Goal: Check status: Check status

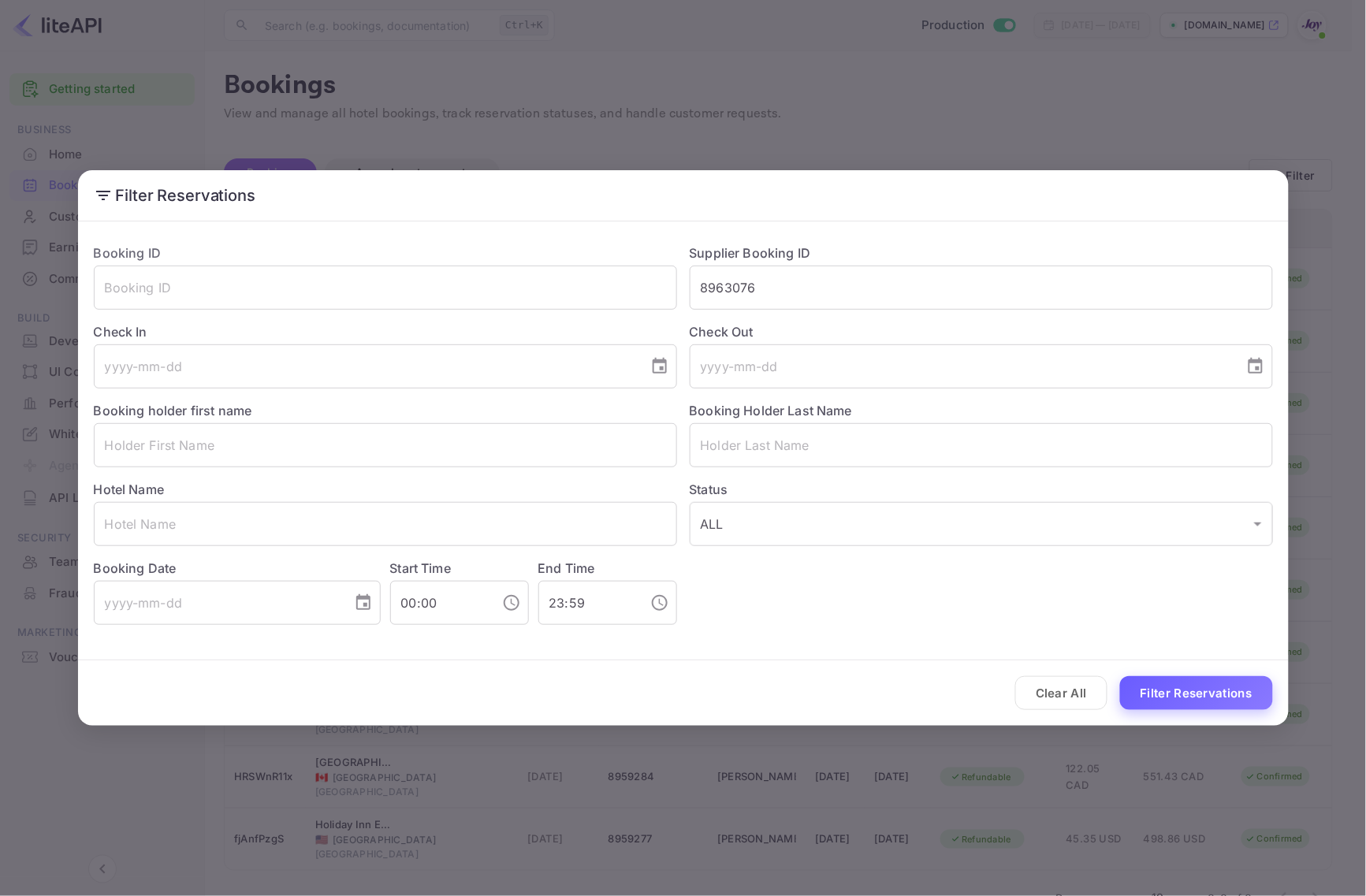
click at [1188, 697] on button "Filter Reservations" at bounding box center [1196, 693] width 152 height 34
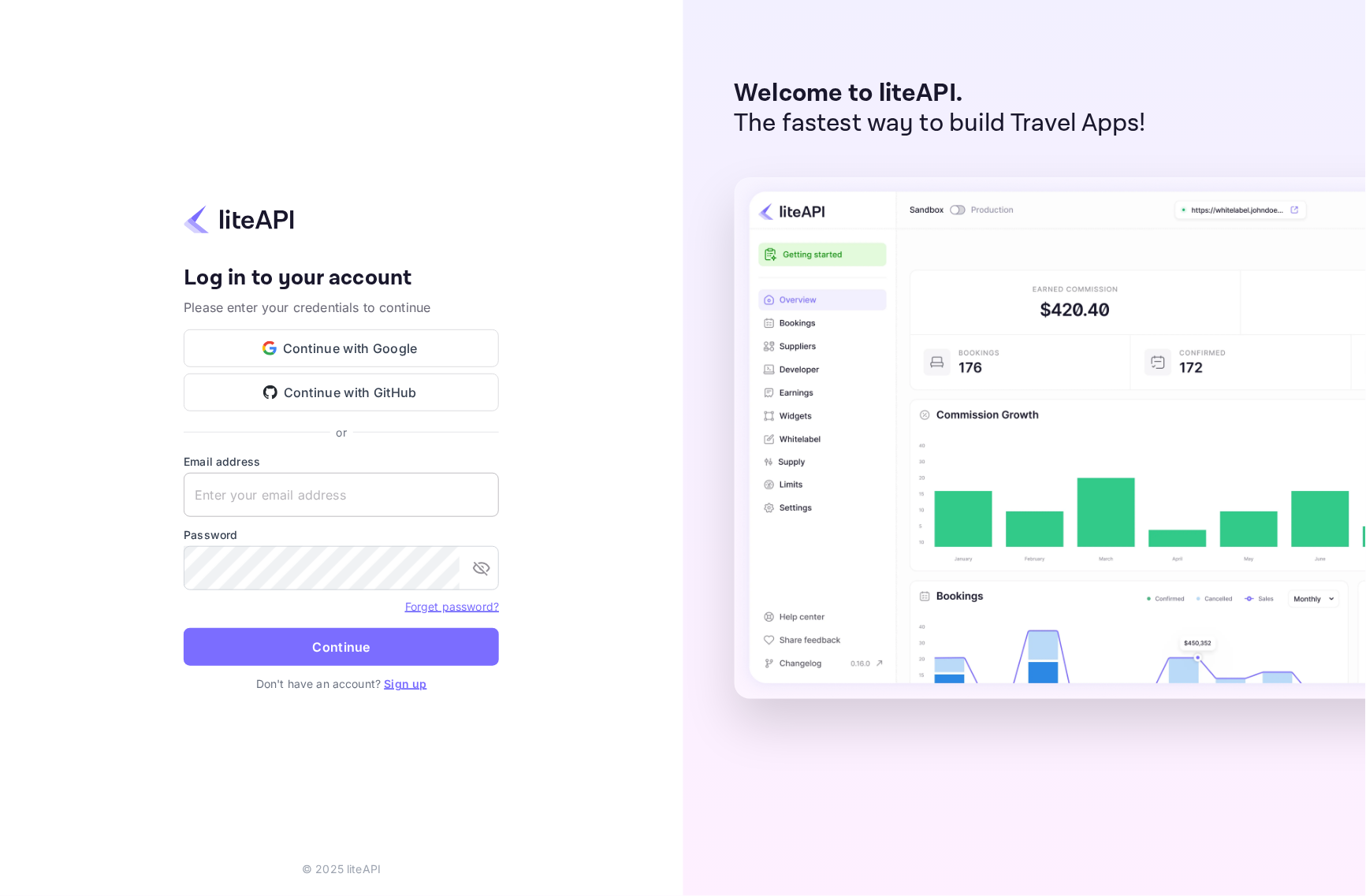
click at [375, 503] on input "text" at bounding box center [341, 495] width 316 height 44
paste input "services@withjoy.com"
type input "services@withjoy.com"
click at [325, 654] on button "Continue" at bounding box center [341, 646] width 316 height 38
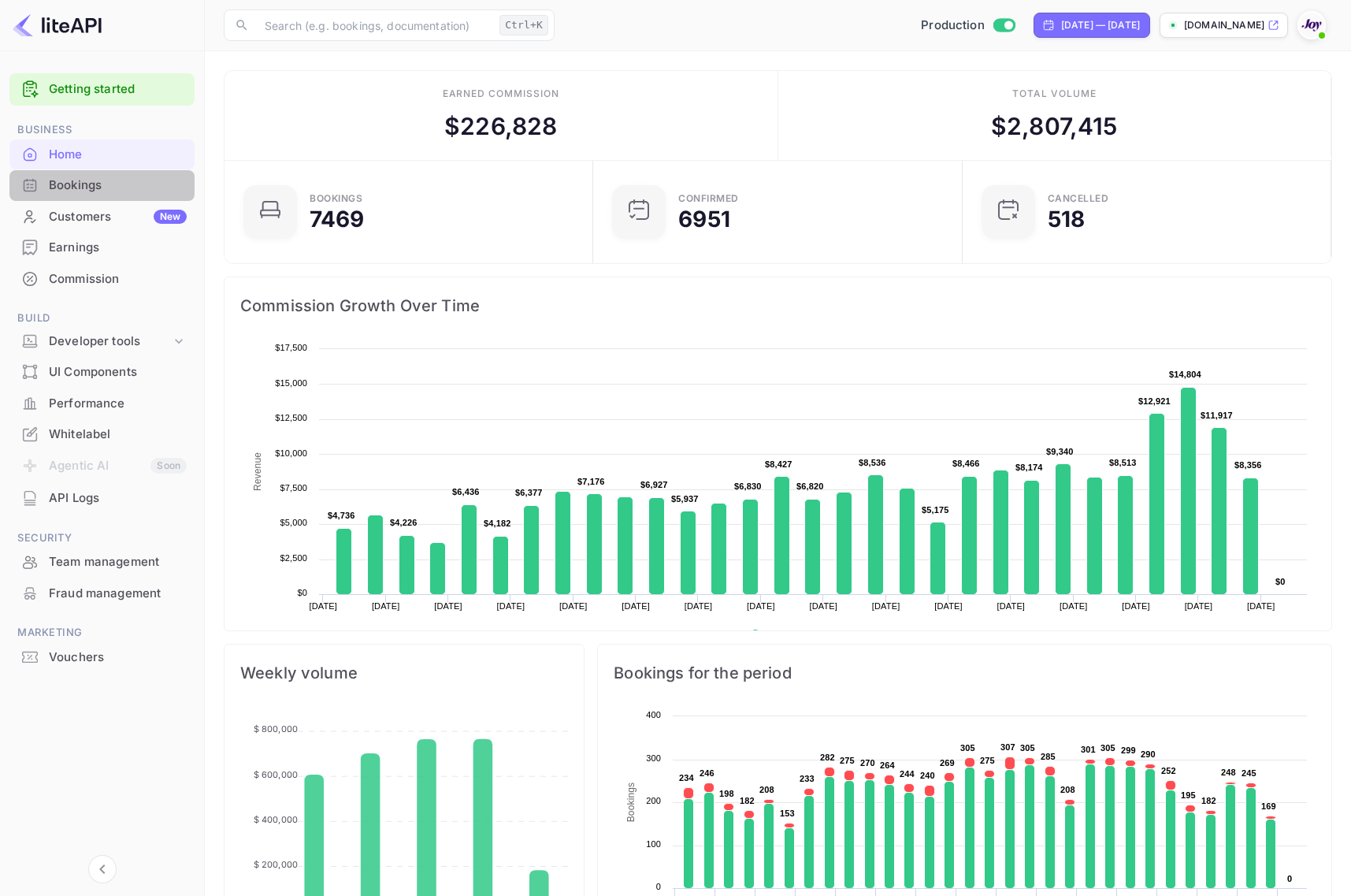
click at [124, 185] on div "Bookings" at bounding box center [118, 186] width 138 height 18
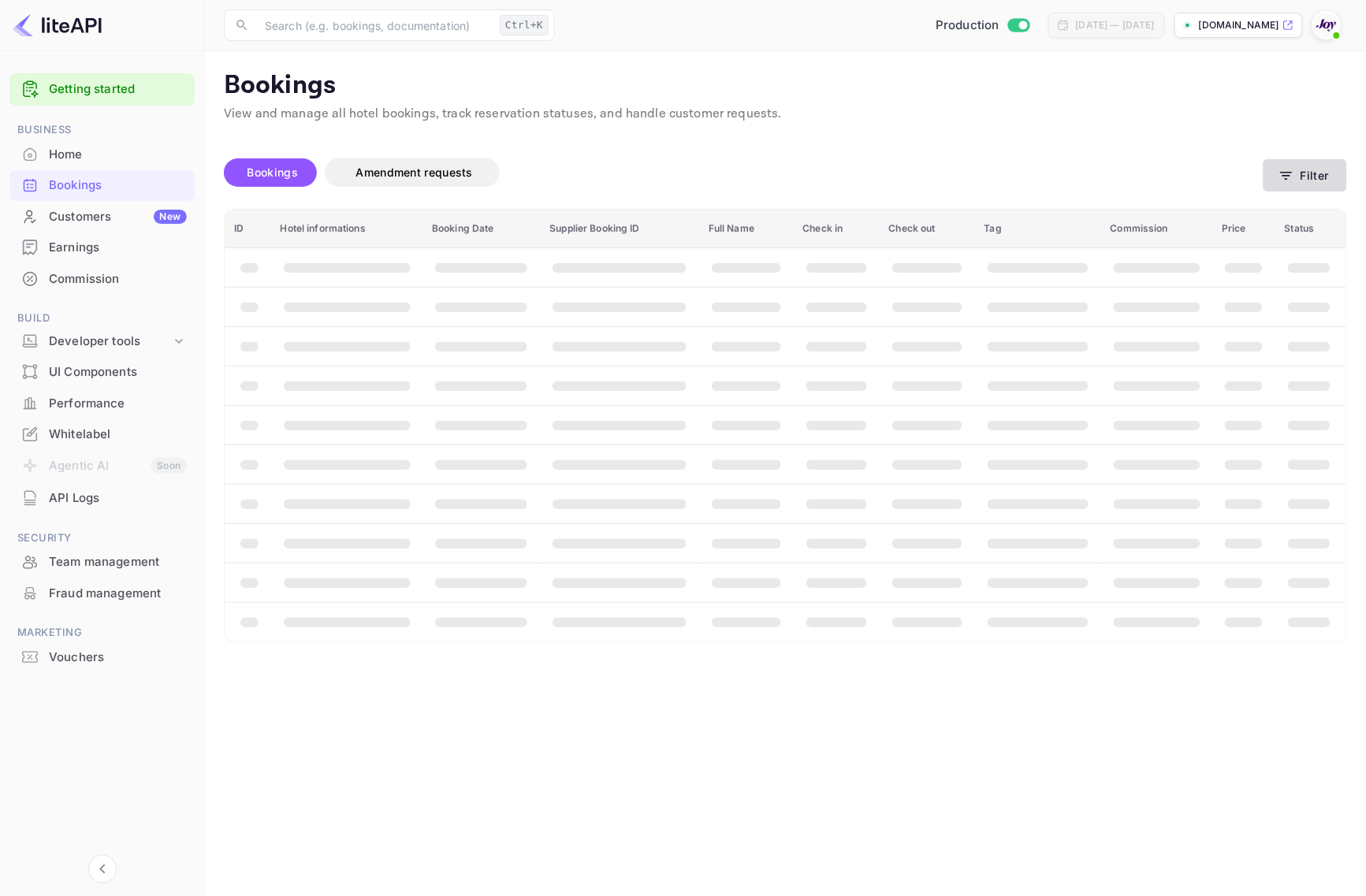
click at [1294, 178] on icon "button" at bounding box center [1286, 175] width 15 height 15
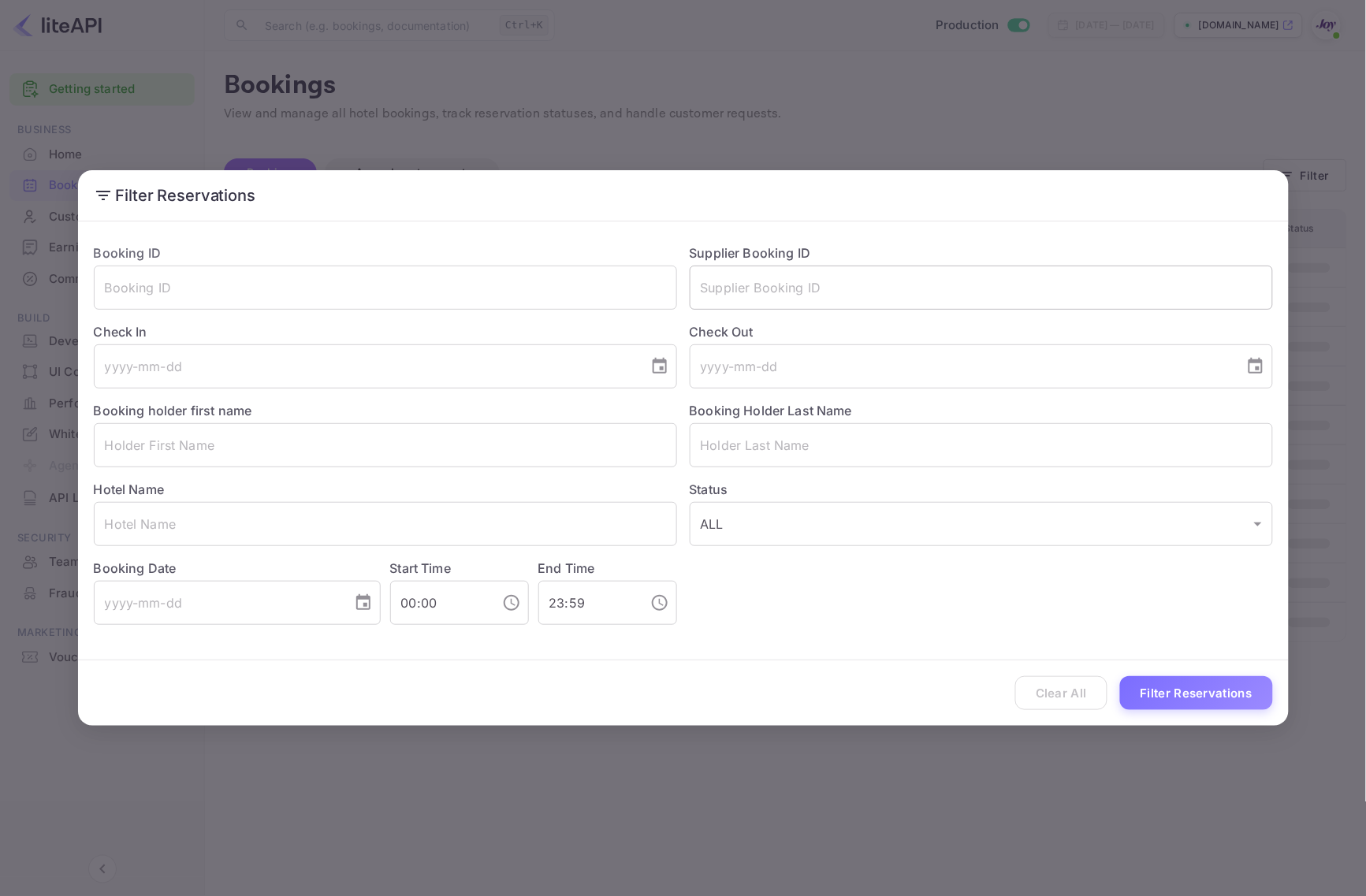
click at [802, 281] on input "text" at bounding box center [981, 287] width 583 height 44
paste input "8963076"
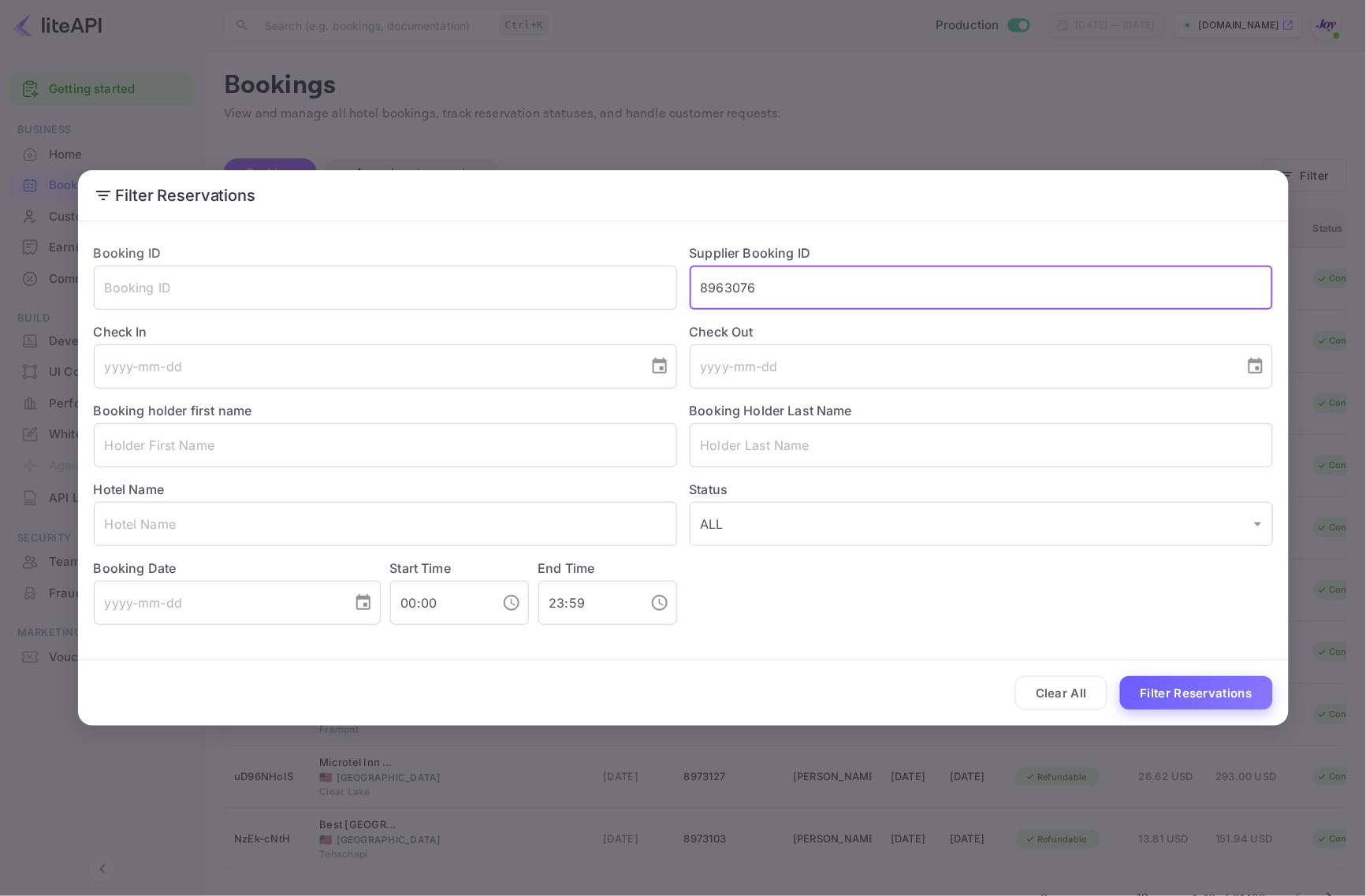
type input "8963076"
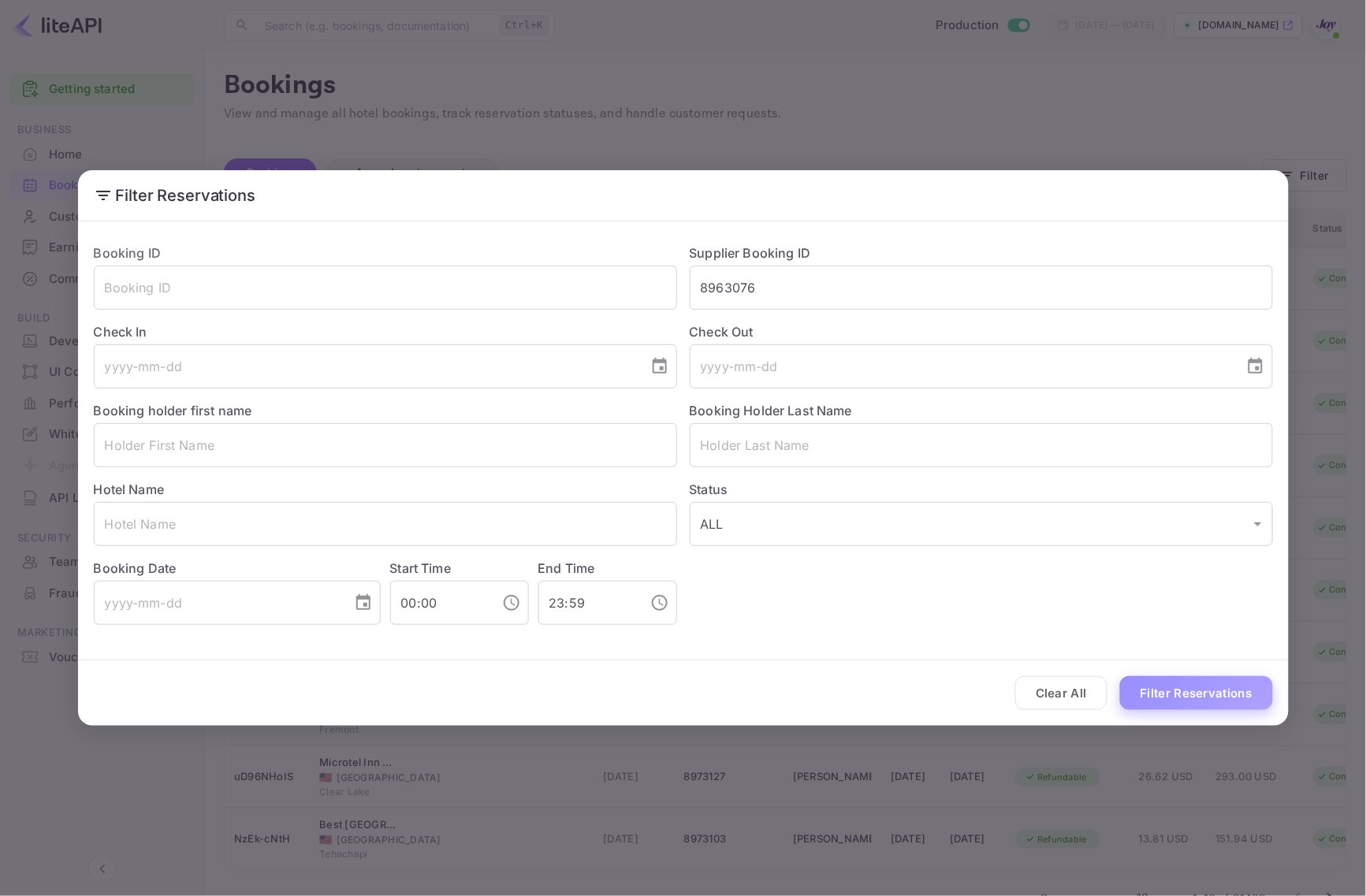
click at [1222, 691] on button "Filter Reservations" at bounding box center [1196, 693] width 152 height 34
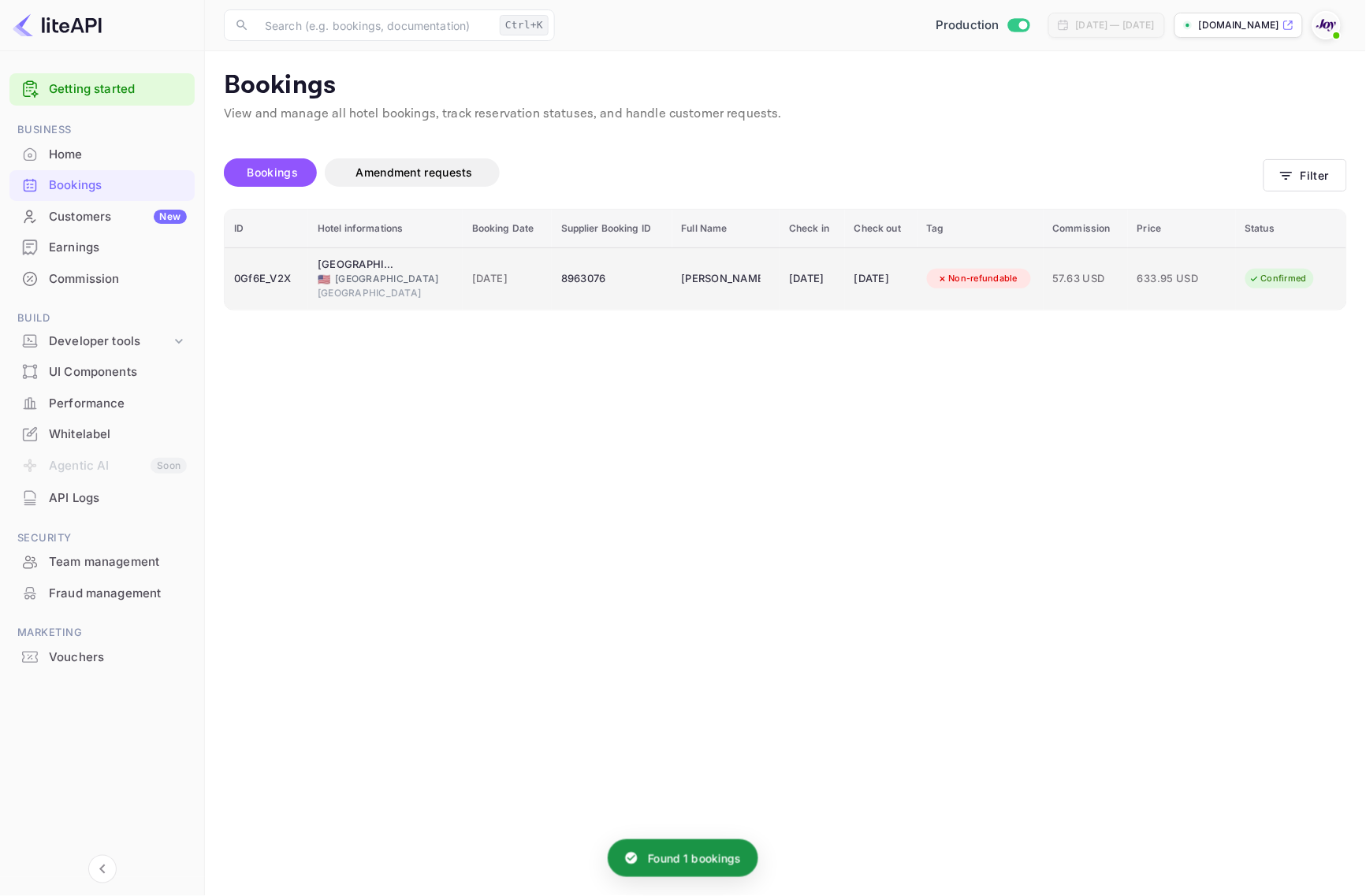
click at [294, 278] on div "0Gf6E_V2X" at bounding box center [267, 278] width 65 height 25
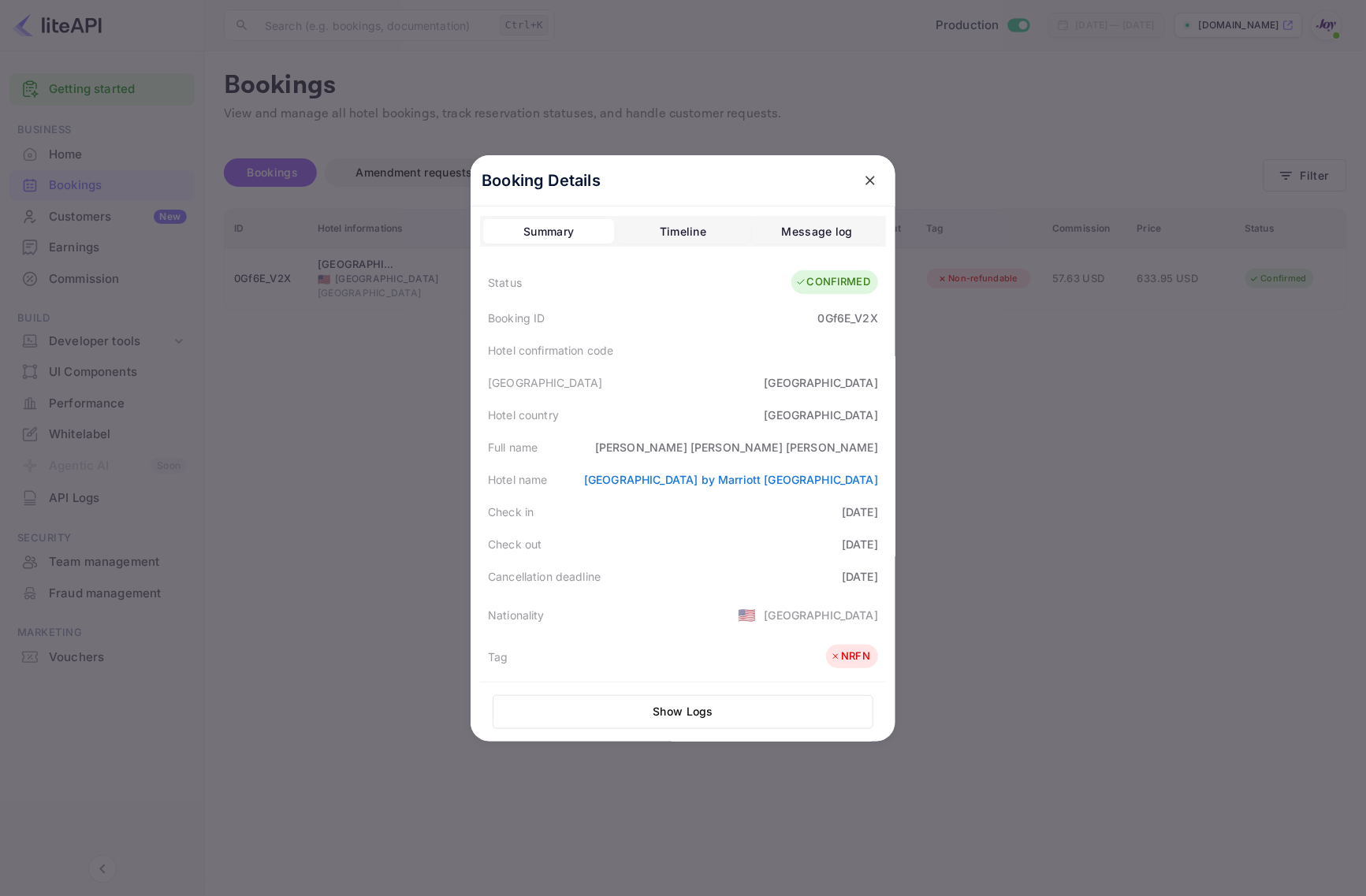
click at [829, 439] on div "[PERSON_NAME]" at bounding box center [737, 447] width 283 height 16
copy div "[PERSON_NAME]"
click at [390, 493] on div at bounding box center [683, 448] width 1366 height 896
